Goal: Task Accomplishment & Management: Manage account settings

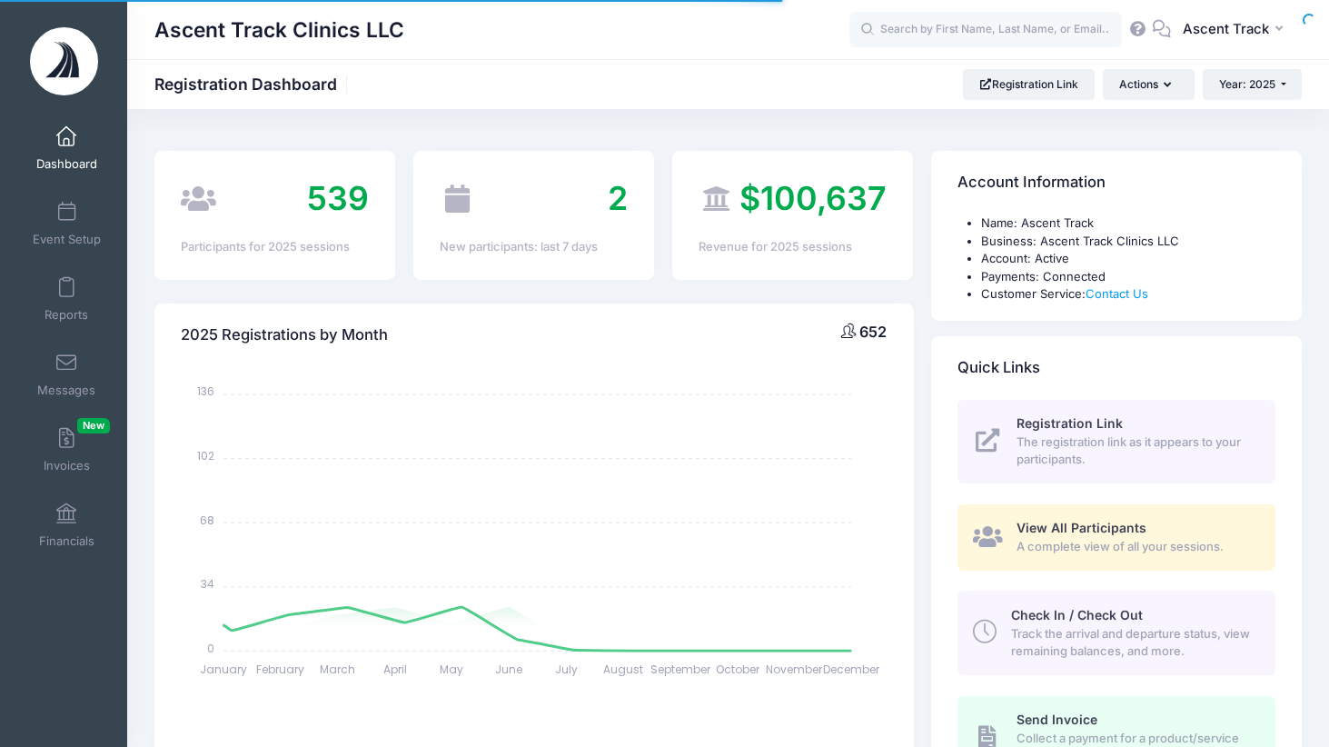
select select
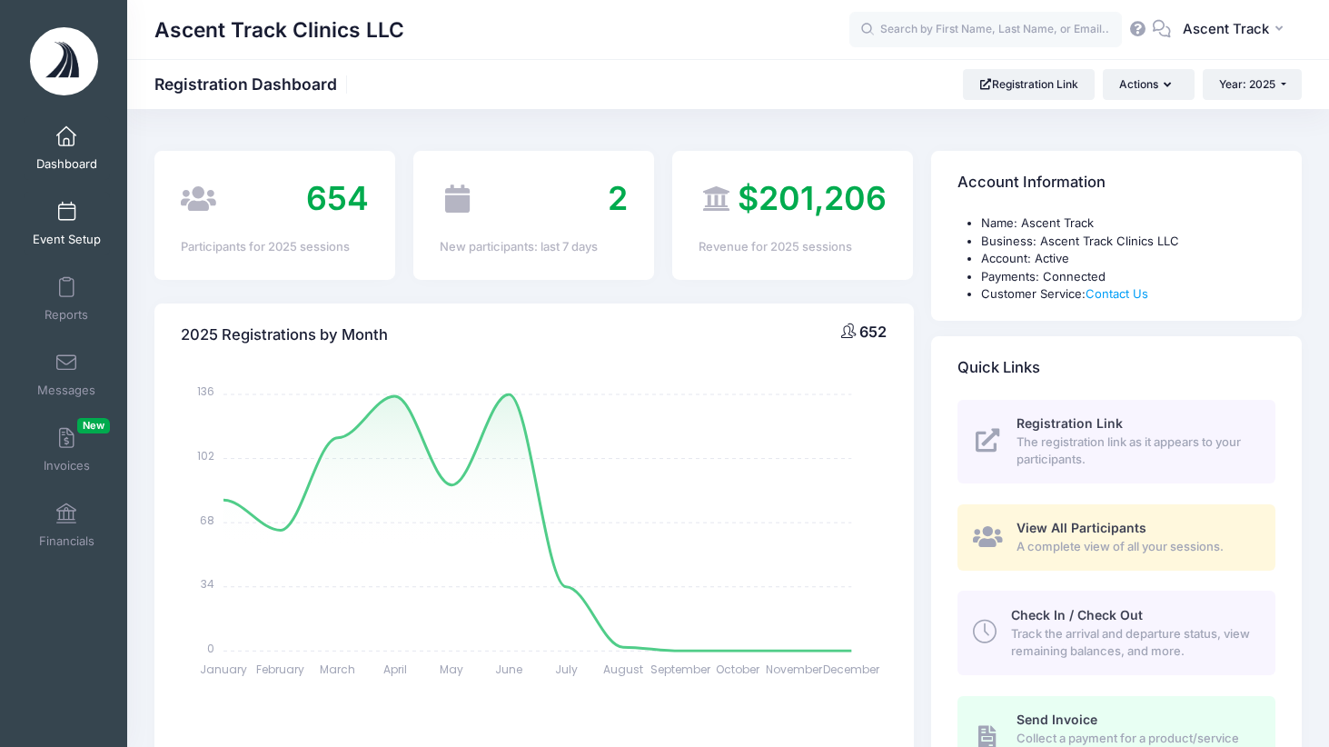
click at [75, 213] on link "Event Setup" at bounding box center [67, 224] width 86 height 64
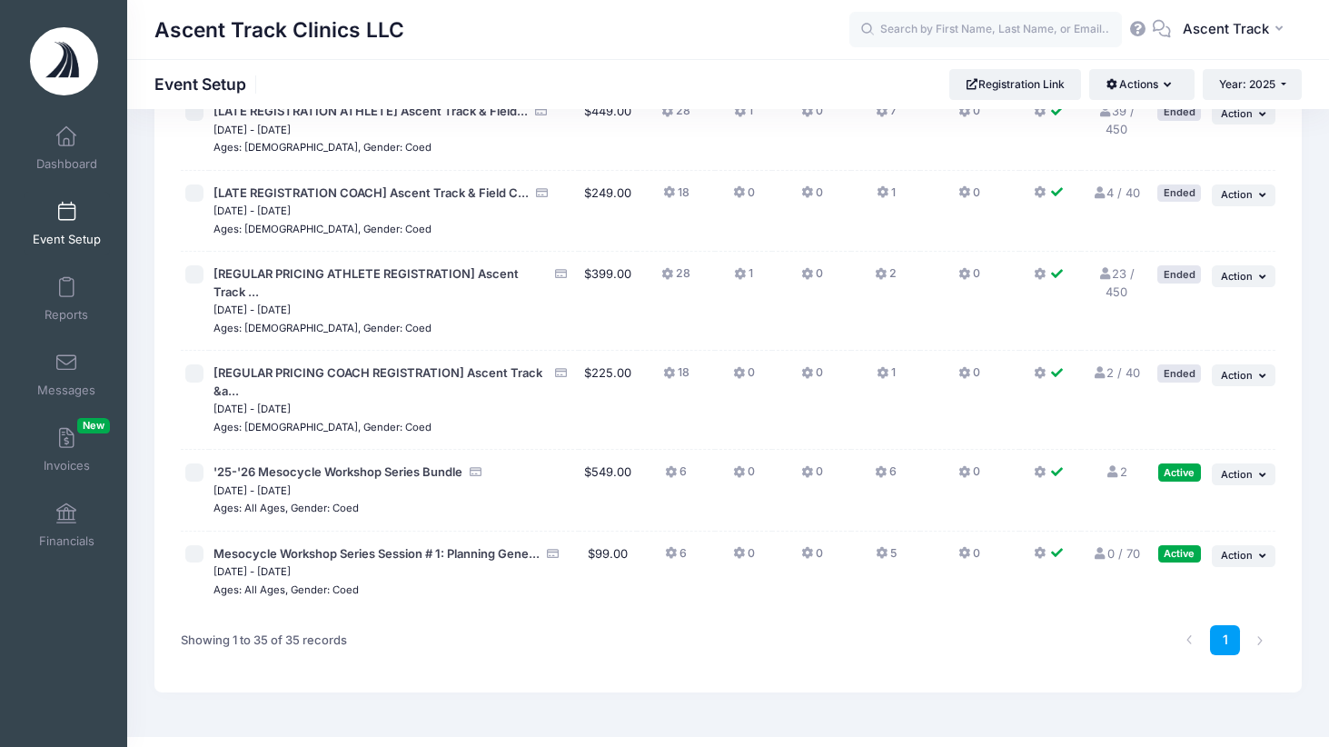
scroll to position [2607, 0]
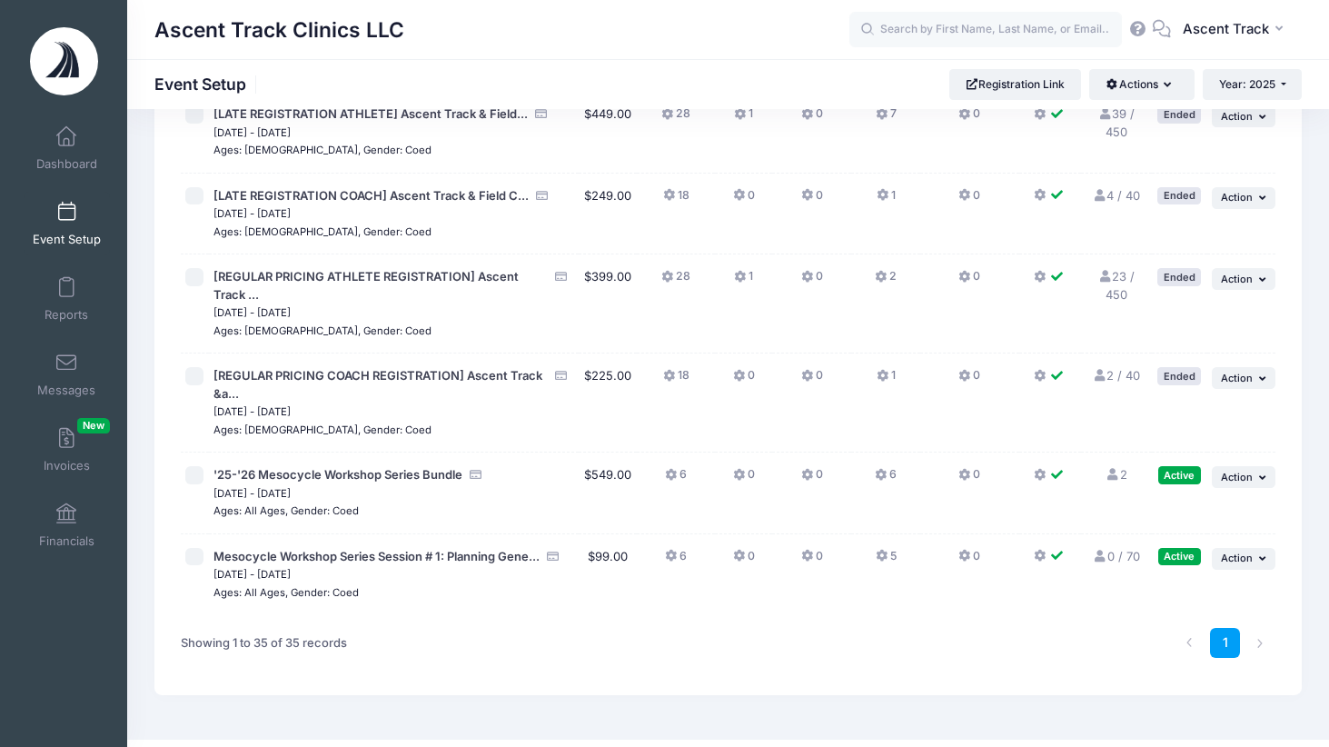
click at [888, 548] on button "5" at bounding box center [886, 561] width 21 height 26
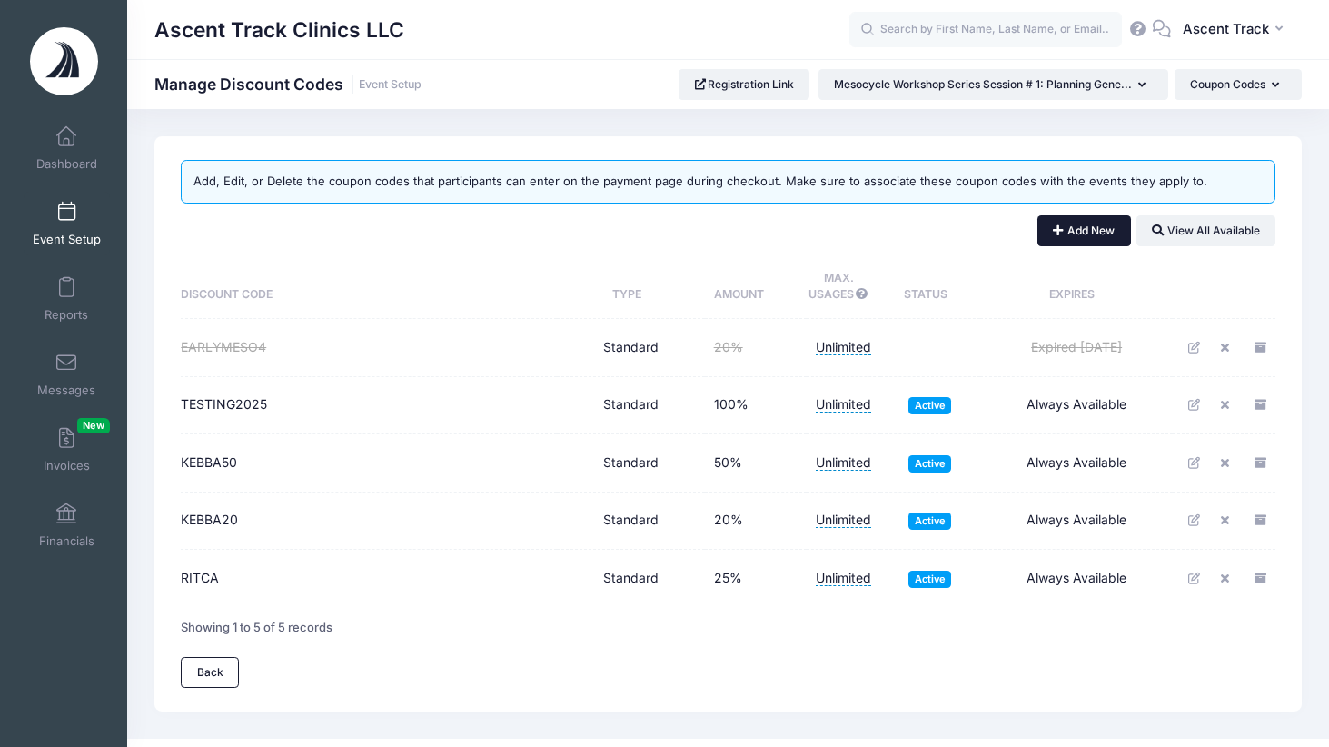
click at [1063, 238] on button "Add New" at bounding box center [1084, 230] width 94 height 31
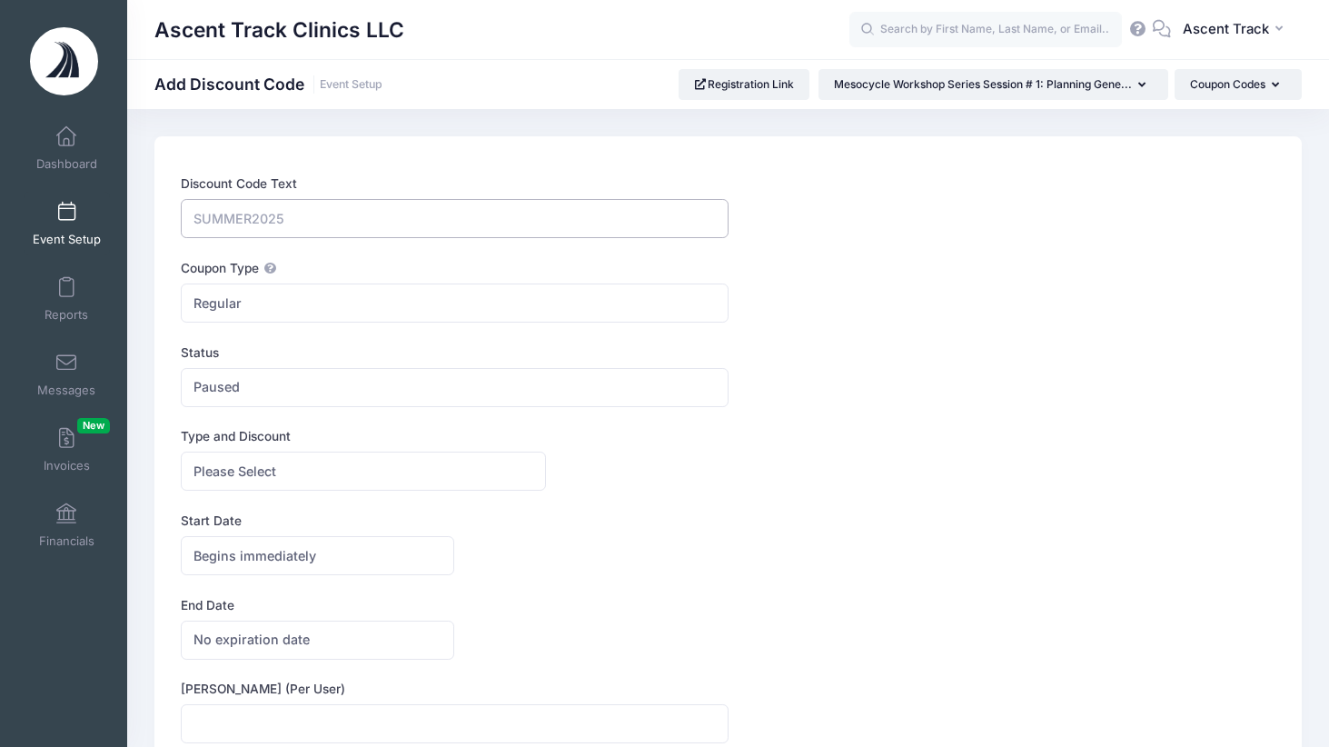
click at [492, 223] on input "Discount Code Text" at bounding box center [454, 218] width 547 height 39
type input "EARLYPREP"
click at [333, 382] on span "Paused" at bounding box center [454, 387] width 547 height 39
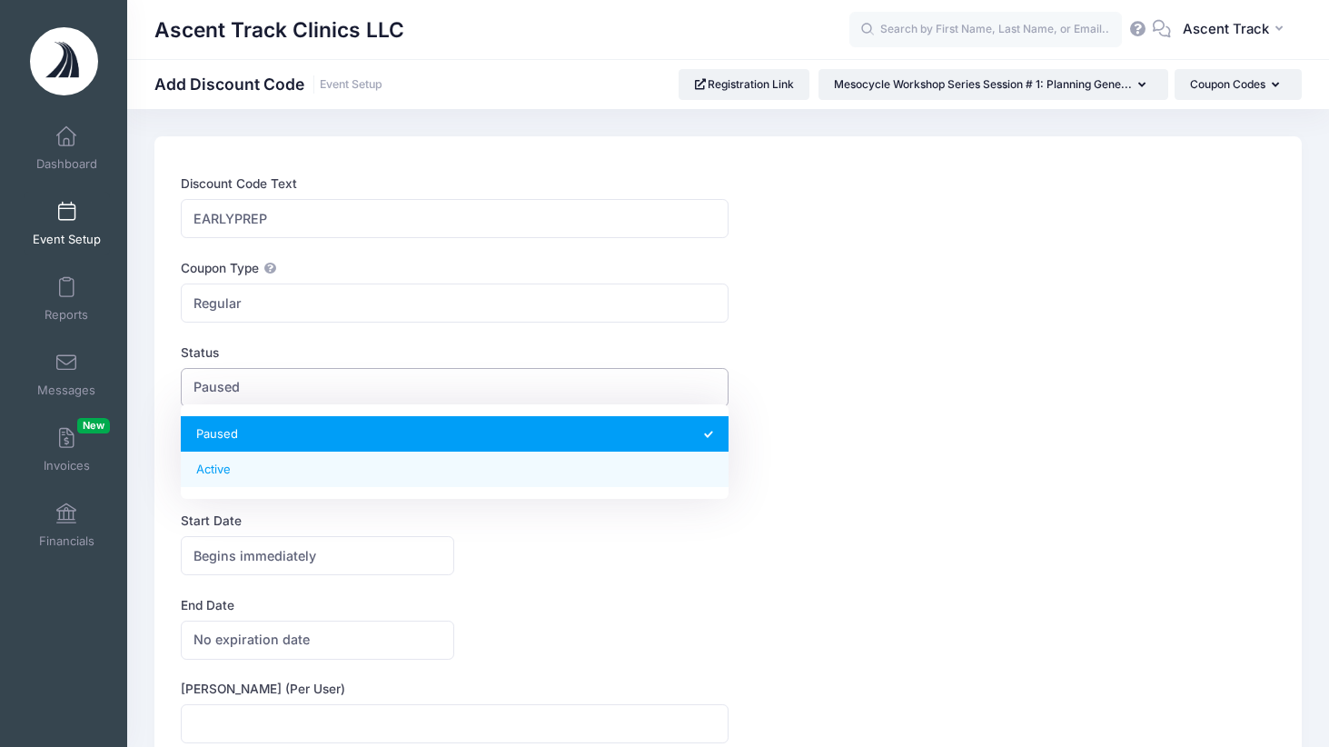
select select "1"
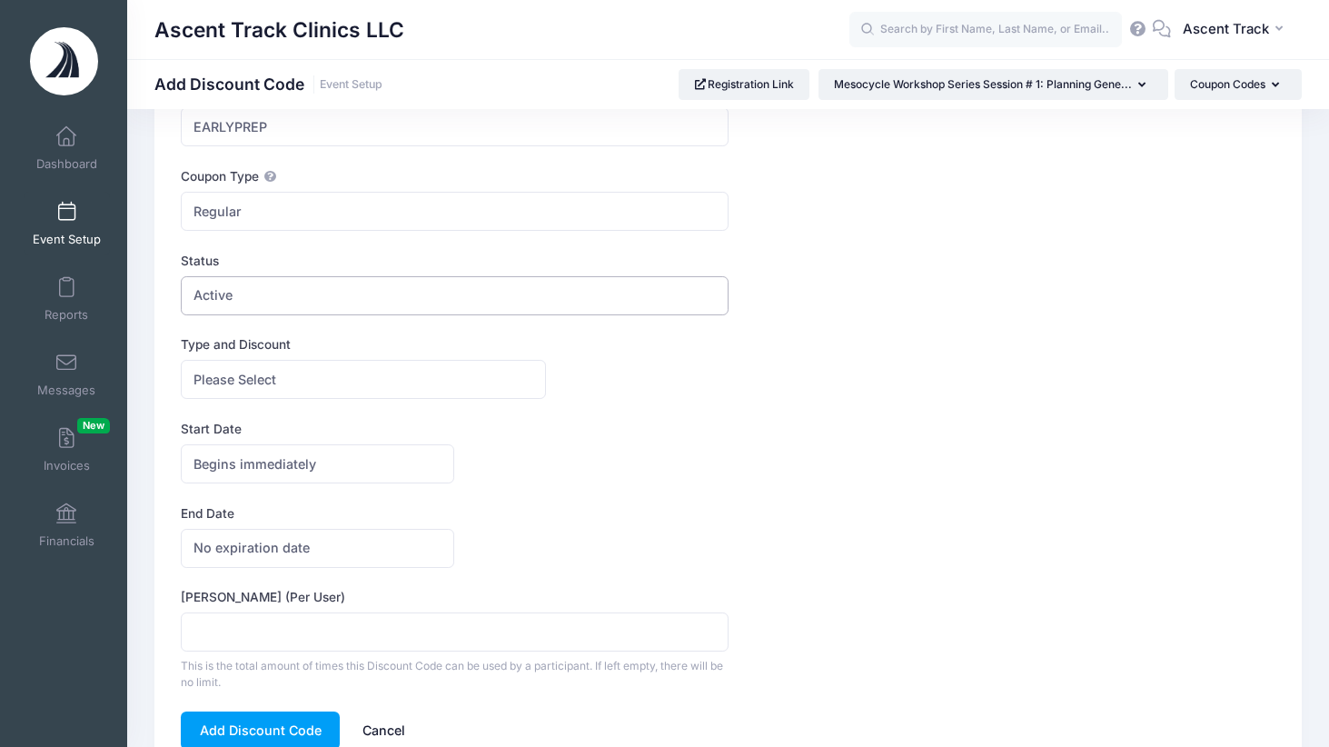
scroll to position [96, 0]
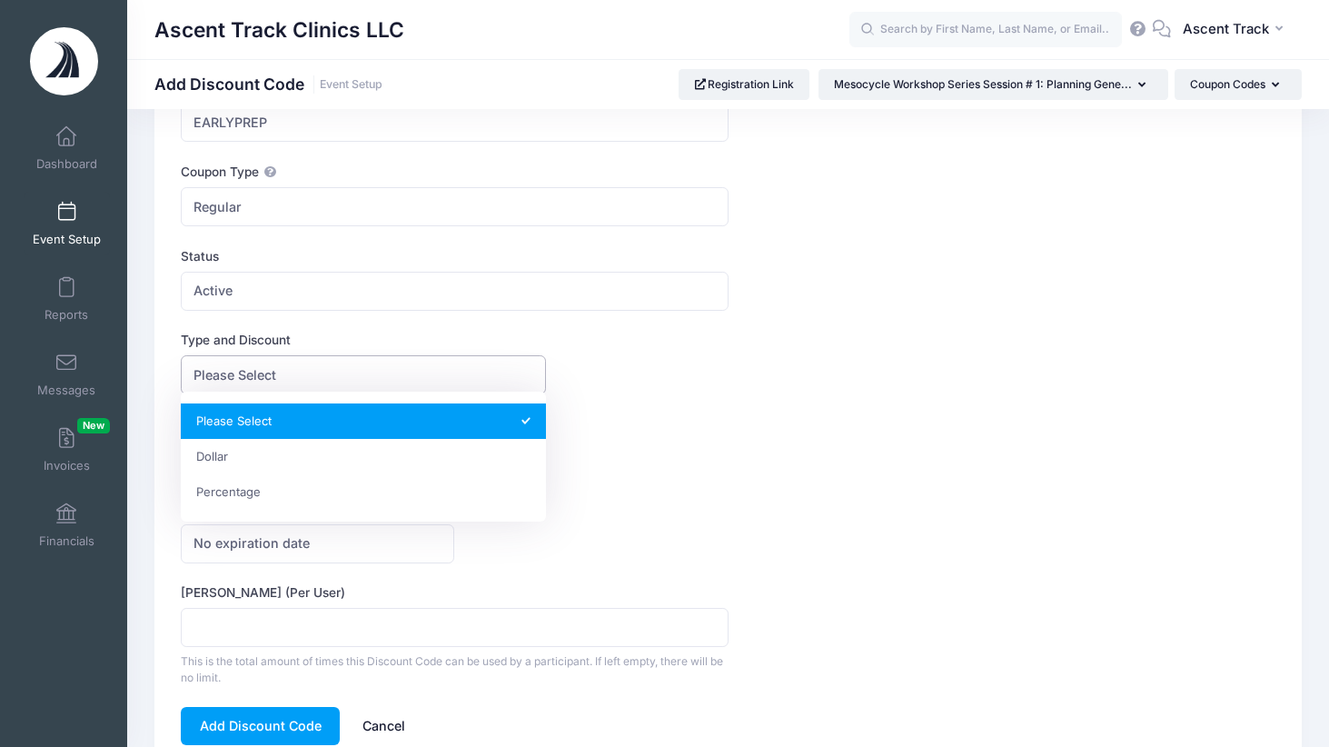
click at [300, 375] on span "Please Select" at bounding box center [363, 374] width 365 height 39
select select "1"
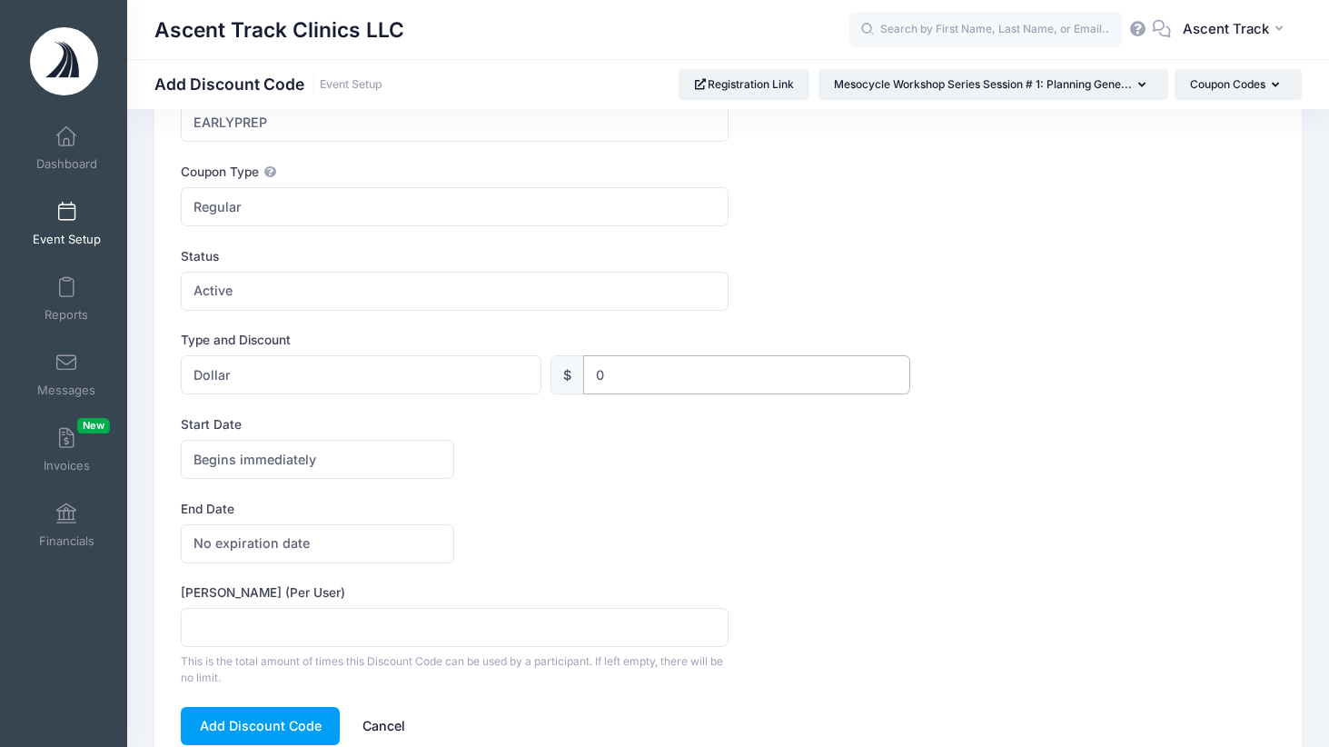
drag, startPoint x: 613, startPoint y: 378, endPoint x: 541, endPoint y: 363, distance: 73.2
click at [542, 363] on div "Please Select Dollar Percentage Dollar $ 0 0 %" at bounding box center [545, 374] width 729 height 39
type input "20"
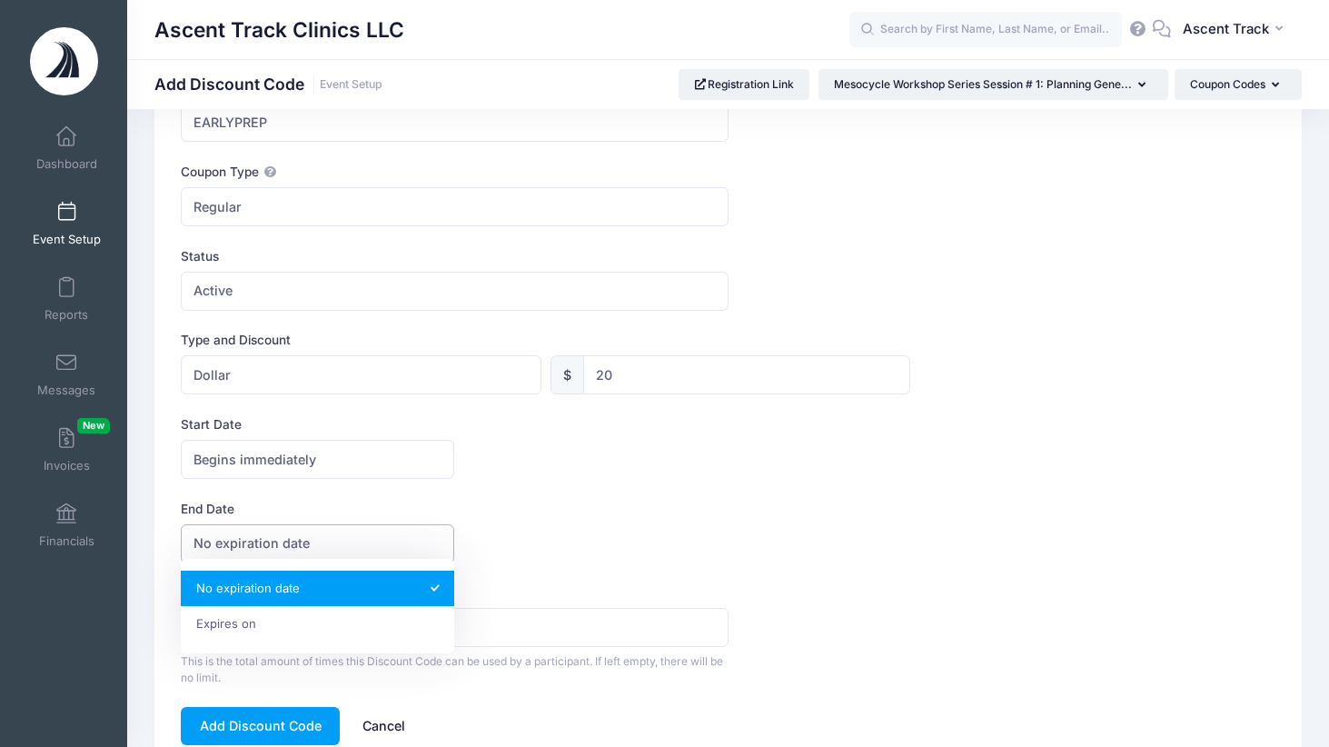
click at [285, 541] on span "No expiration date" at bounding box center [251, 542] width 116 height 19
select select "1"
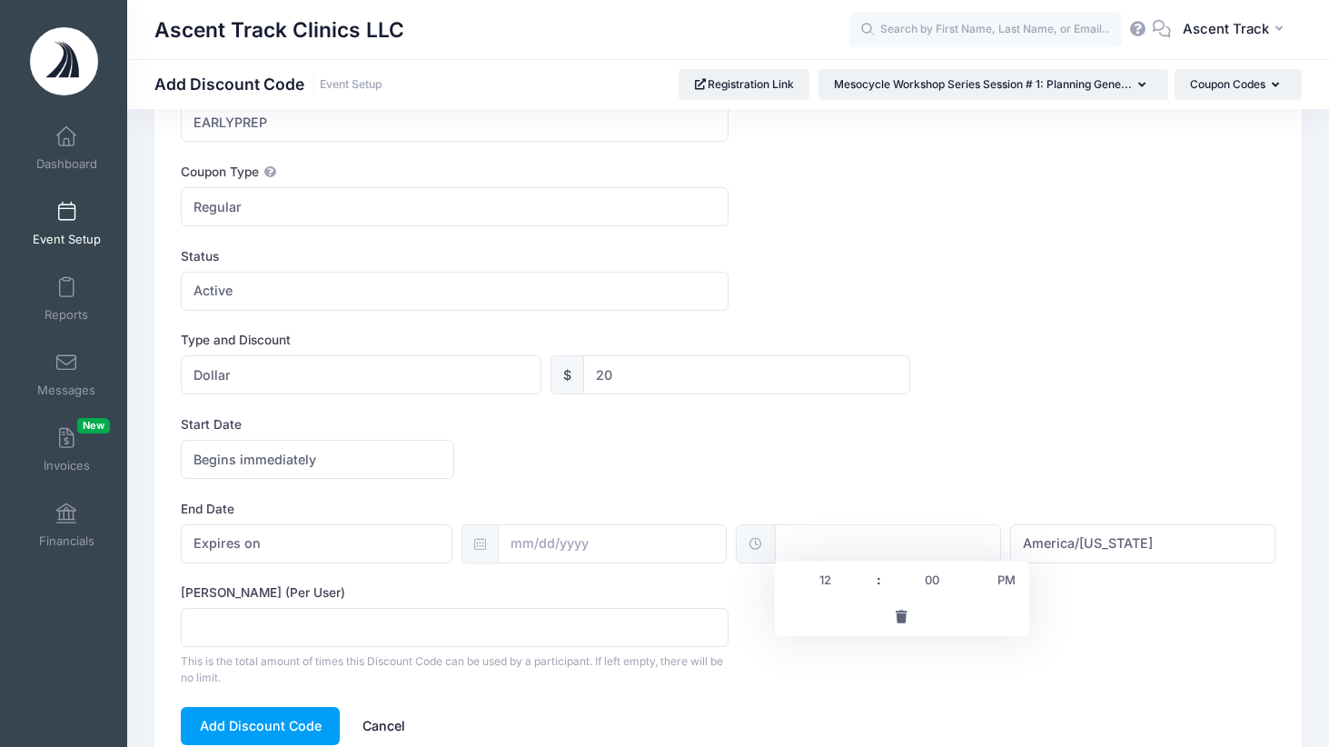
click at [878, 541] on input "text" at bounding box center [888, 543] width 226 height 39
type input "12:00"
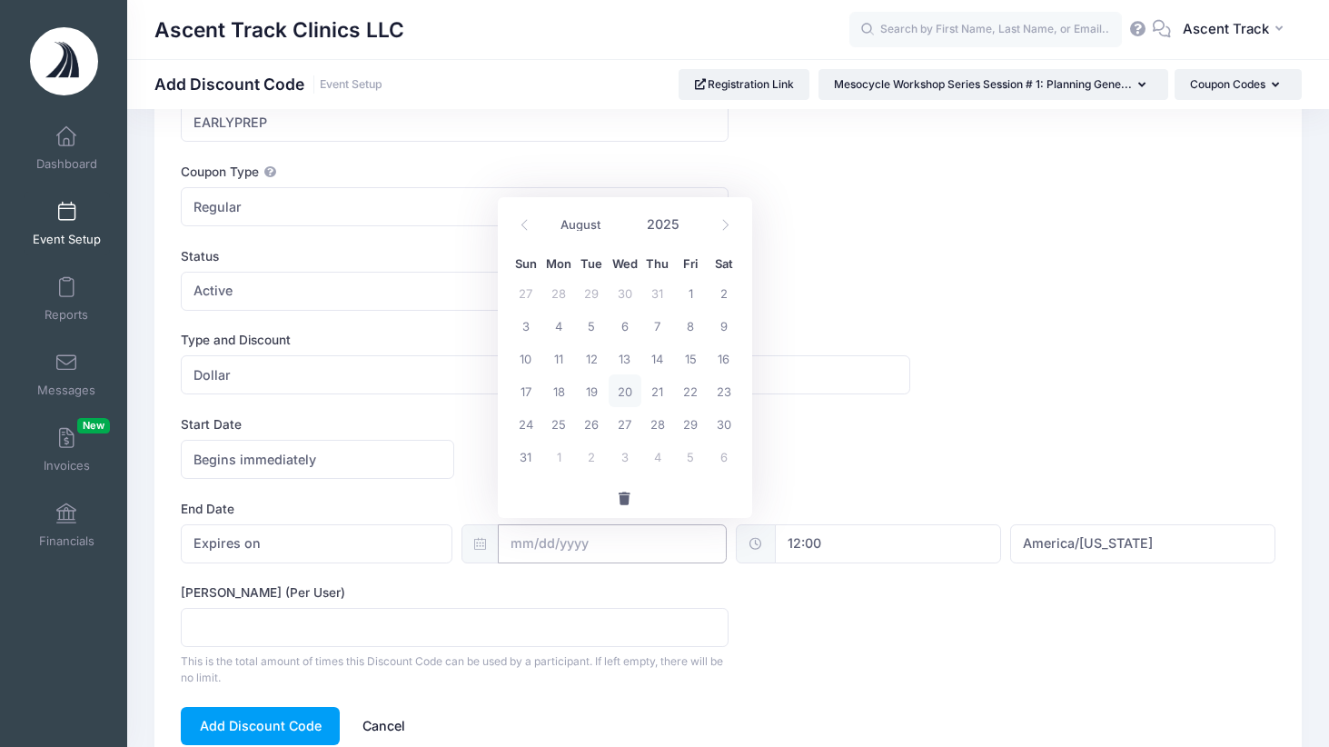
click at [703, 530] on input "text" at bounding box center [612, 543] width 229 height 39
click at [548, 424] on span "25" at bounding box center [558, 423] width 33 height 33
type input "08/25/2025"
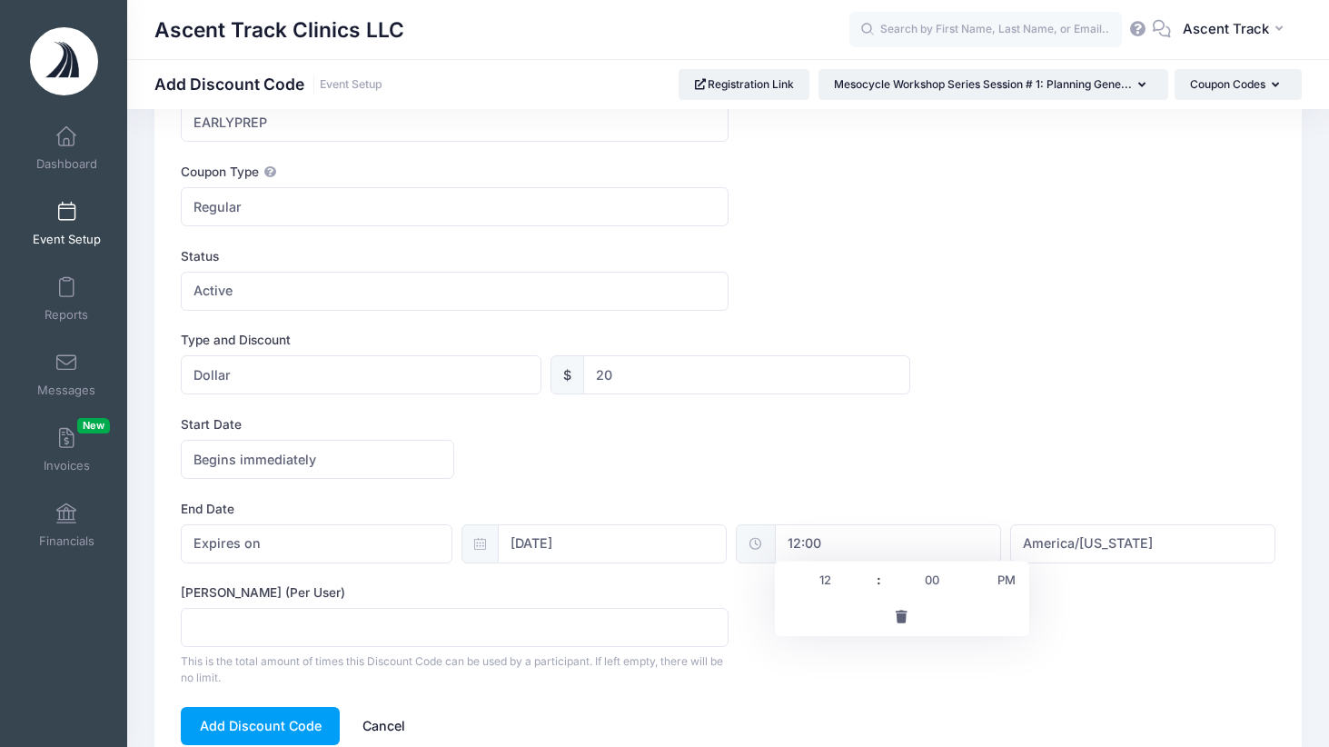
click at [890, 533] on input "12:00" at bounding box center [888, 543] width 226 height 39
click at [1017, 578] on span "PM" at bounding box center [1006, 579] width 45 height 36
type input "00:00"
click at [956, 461] on div "Begins immediately Begins on Begins immediately America/New York America/Los An…" at bounding box center [728, 459] width 1095 height 39
click at [311, 718] on button "Add Discount Code" at bounding box center [260, 726] width 159 height 39
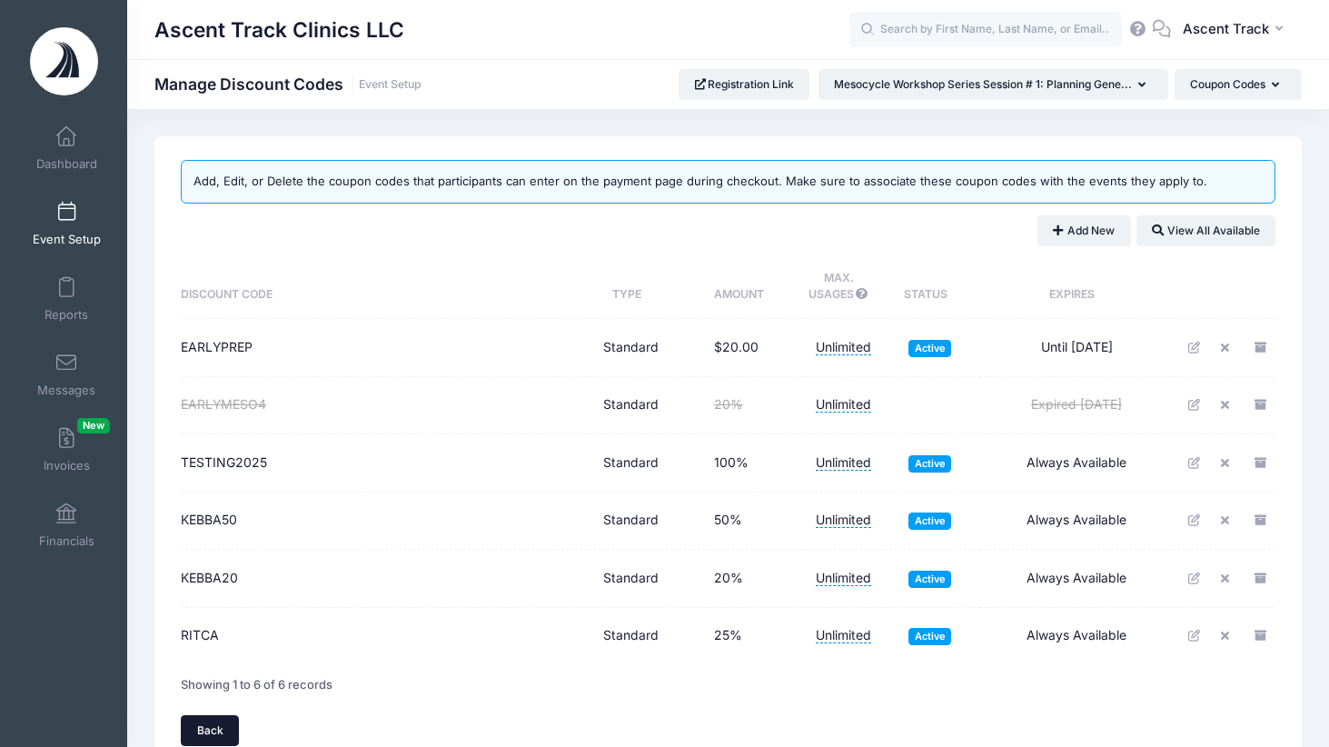
click at [212, 727] on link "Back" at bounding box center [210, 730] width 58 height 31
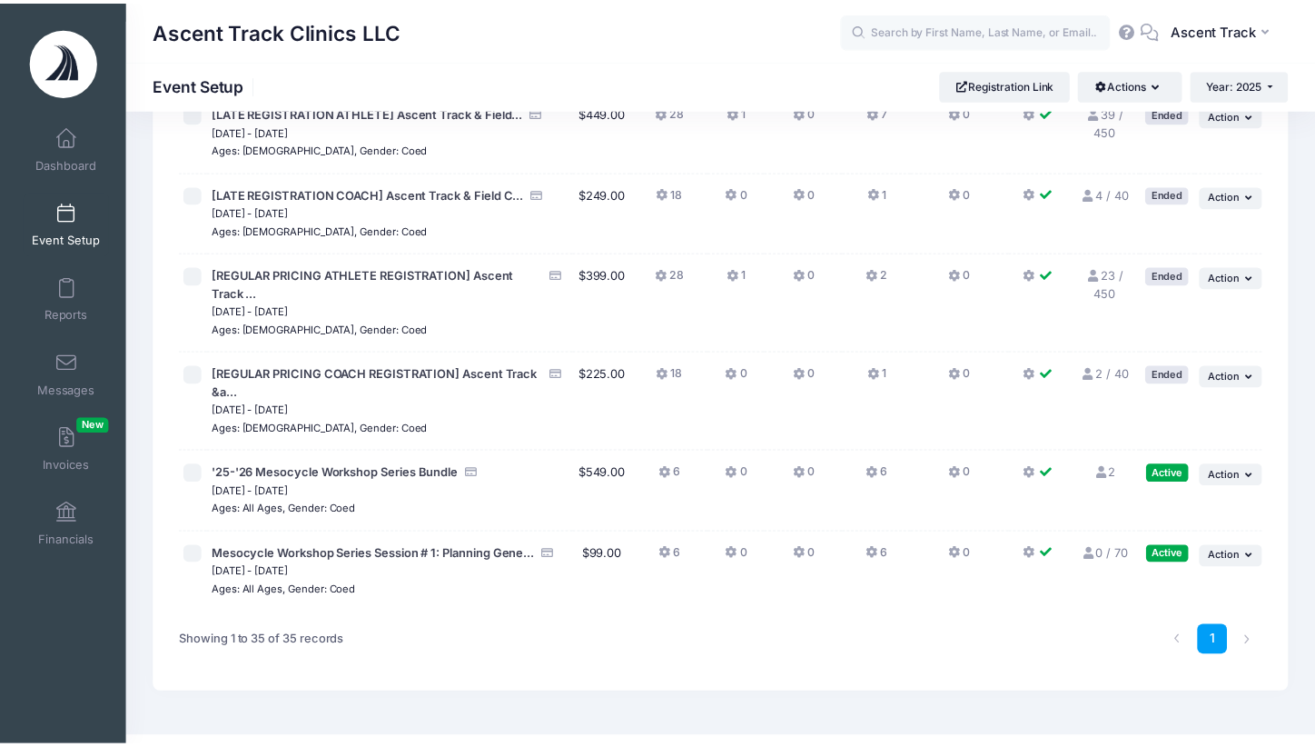
scroll to position [2607, 0]
